Goal: Information Seeking & Learning: Learn about a topic

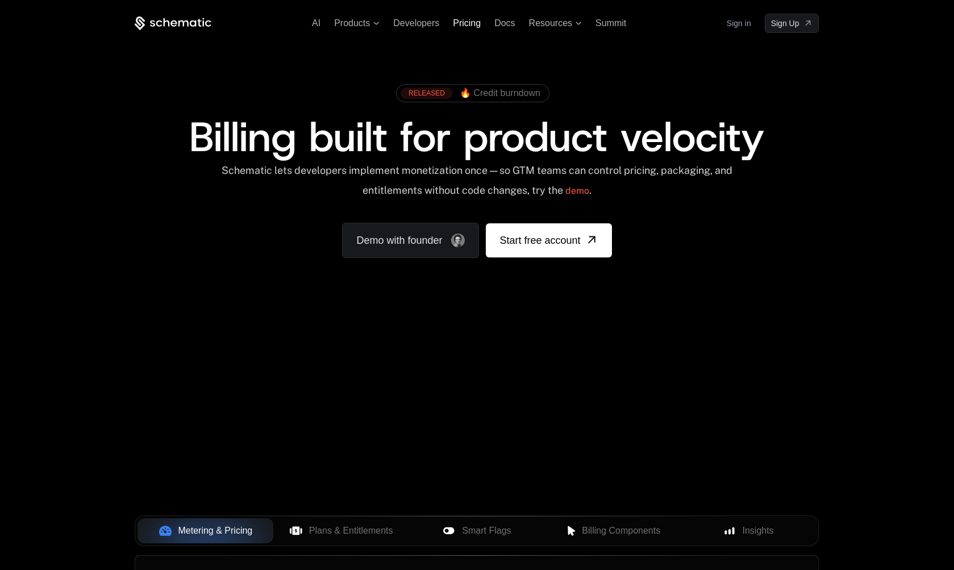
click at [461, 23] on span "Pricing" at bounding box center [467, 23] width 28 height 10
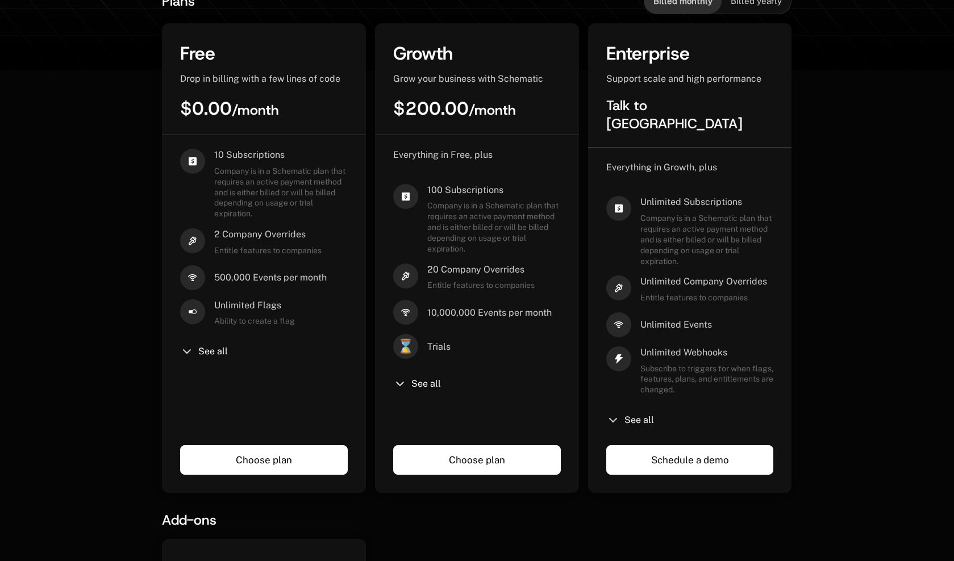
scroll to position [300, 0]
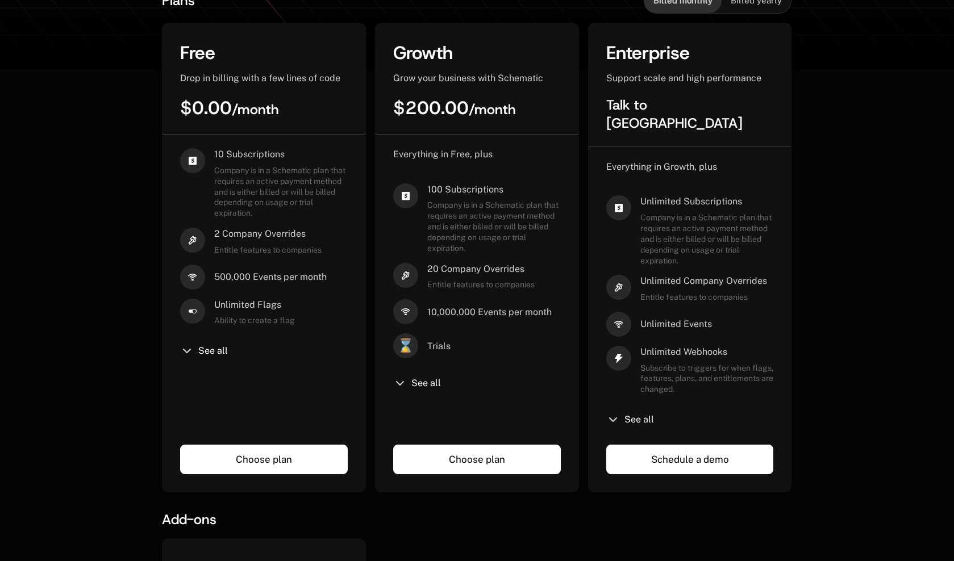
click at [209, 344] on div "See all" at bounding box center [264, 351] width 168 height 14
click at [204, 351] on span "See all" at bounding box center [213, 351] width 30 height 9
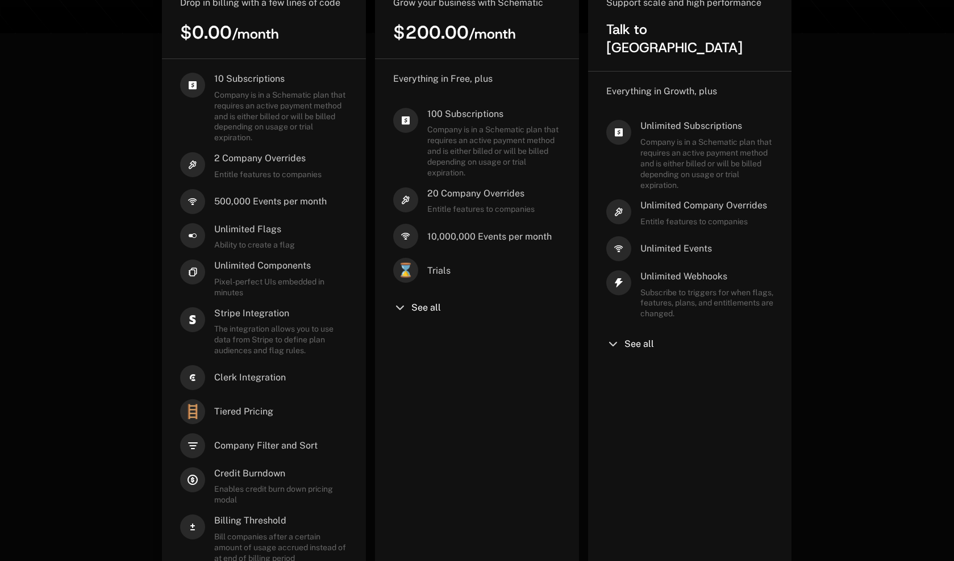
scroll to position [0, 0]
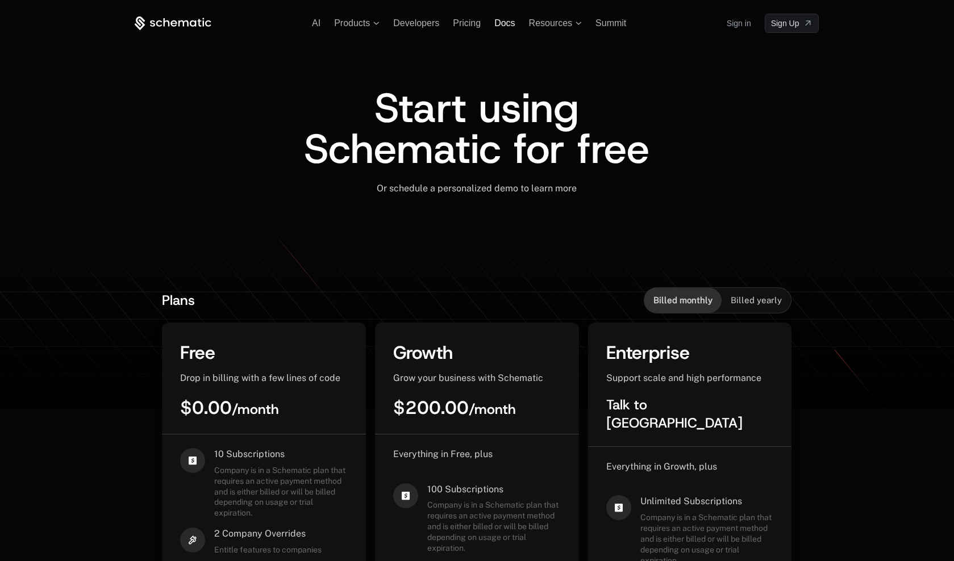
click at [503, 23] on span "Docs" at bounding box center [504, 23] width 20 height 10
click at [165, 18] on icon at bounding box center [173, 23] width 77 height 14
